Goal: Contribute content

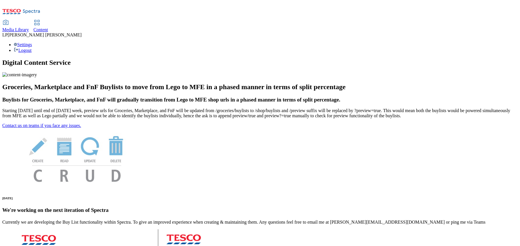
click at [48, 27] on span "Content" at bounding box center [41, 29] width 15 height 5
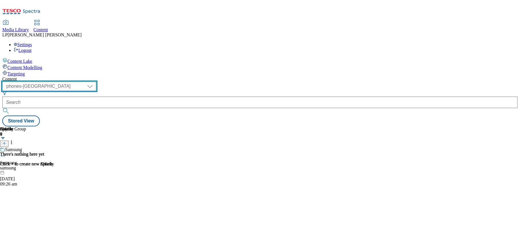
click at [96, 82] on select "dotcom-cz dotcom-hu dotcom-sk fnf-uk ghs-roi ghs-uk group-comms ighs-cz ighs-hu…" at bounding box center [49, 86] width 94 height 9
select select "ghs-roi"
click at [74, 82] on select "dotcom-cz dotcom-hu dotcom-sk fnf-uk ghs-roi ghs-uk group-comms ighs-cz ighs-hu…" at bounding box center [49, 86] width 94 height 9
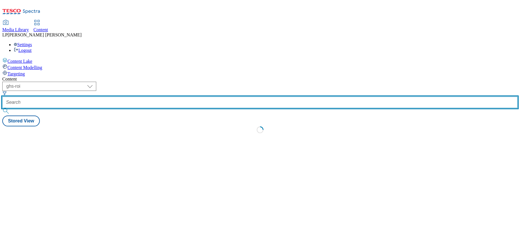
click at [164, 97] on input "text" at bounding box center [259, 102] width 515 height 11
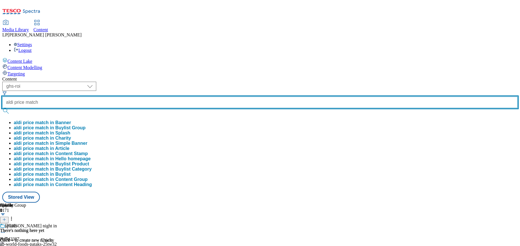
type input "aldi price match"
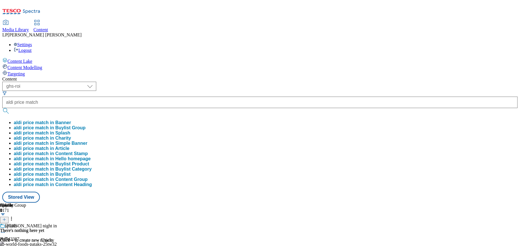
click at [29, 27] on div "Media Library" at bounding box center [15, 29] width 27 height 5
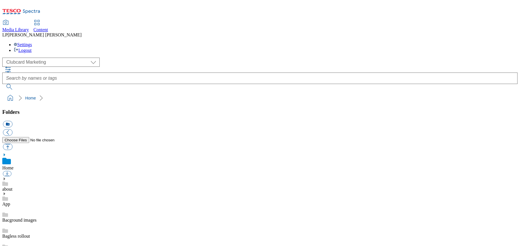
scroll to position [1, 0]
click at [51, 58] on select "Clubcard Marketing Demo Dotcom [GEOGRAPHIC_DATA] Emails GHS Marketing UK GHS Pr…" at bounding box center [50, 62] width 97 height 9
select select "flare-ghs-roi"
click at [4, 58] on select "Clubcard Marketing Demo Dotcom [GEOGRAPHIC_DATA] Emails GHS Marketing UK GHS Pr…" at bounding box center [50, 62] width 97 height 9
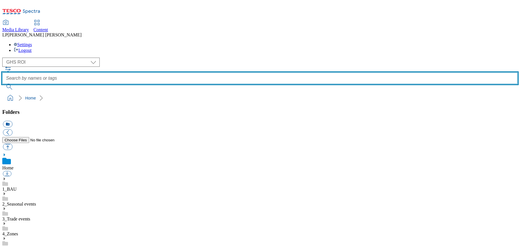
click at [203, 72] on input "text" at bounding box center [259, 77] width 515 height 11
type input "aldi price match"
click at [2, 84] on button "submit" at bounding box center [9, 87] width 15 height 6
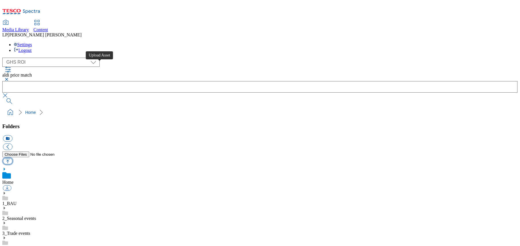
click at [12, 158] on button "button" at bounding box center [7, 161] width 9 height 7
type input "C:\fakepath\Aldi_Price_Match_24-Sep.pdf"
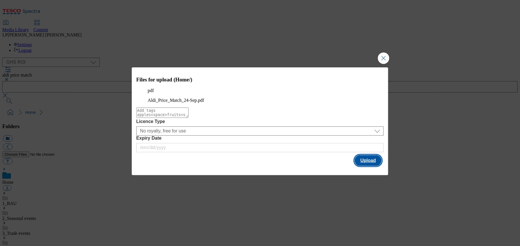
click at [362, 166] on button "Upload" at bounding box center [368, 160] width 27 height 11
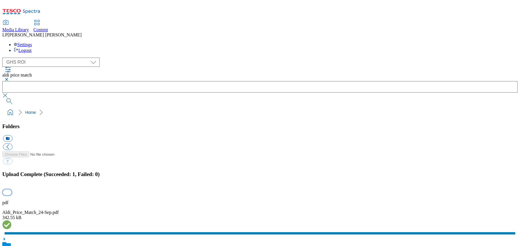
click at [11, 189] on button "button" at bounding box center [7, 191] width 9 height 5
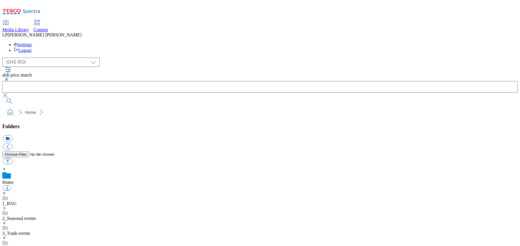
click at [172, 107] on ol "Home" at bounding box center [262, 112] width 512 height 11
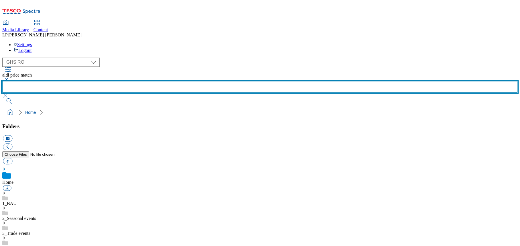
click at [250, 81] on input "text" at bounding box center [259, 86] width 515 height 11
click at [2, 98] on button "submit" at bounding box center [9, 101] width 15 height 6
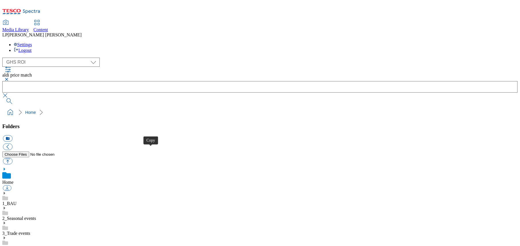
drag, startPoint x: 151, startPoint y: 151, endPoint x: 160, endPoint y: 146, distance: 9.6
